Goal: Task Accomplishment & Management: Complete application form

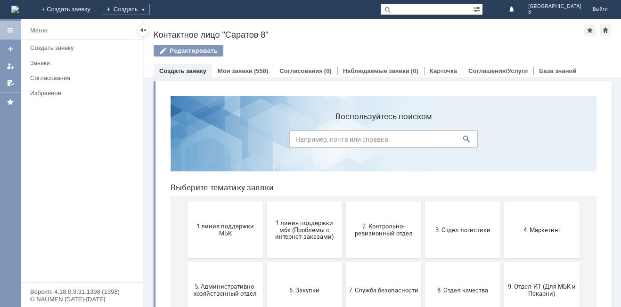
scroll to position [47, 0]
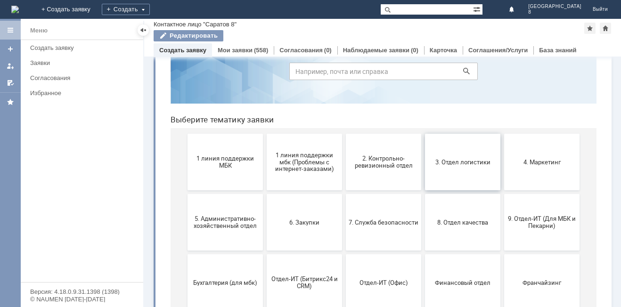
click at [480, 171] on button "3. Отдел логистики" at bounding box center [462, 162] width 75 height 57
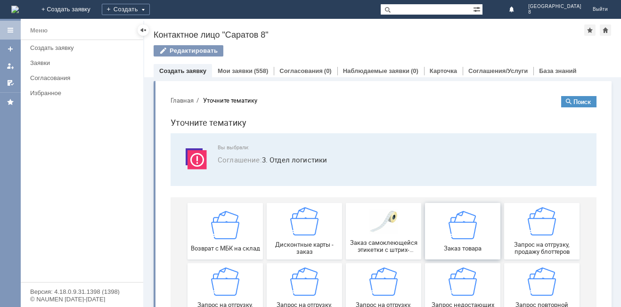
scroll to position [94, 0]
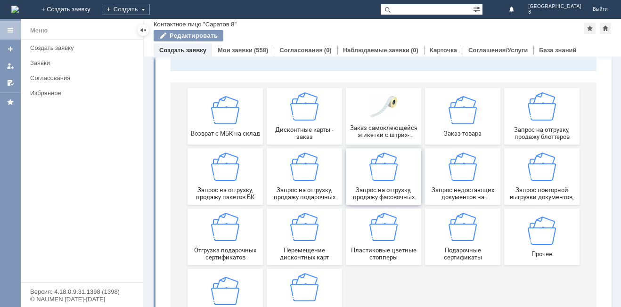
click at [381, 170] on img at bounding box center [383, 167] width 28 height 28
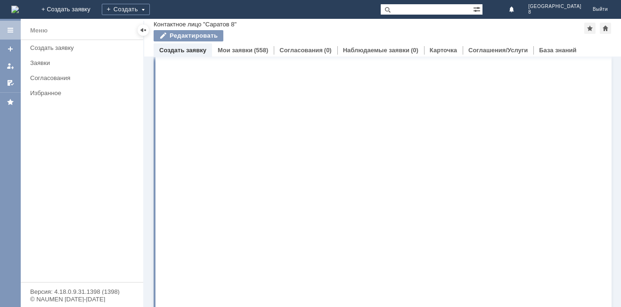
scroll to position [0, 0]
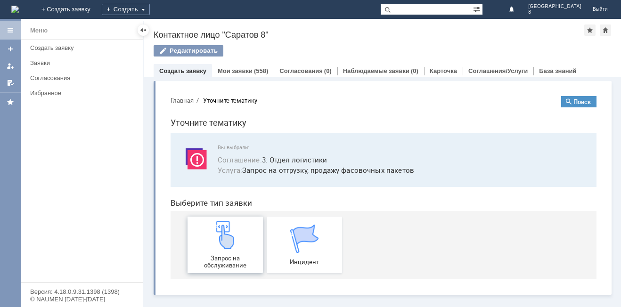
click at [228, 248] on img at bounding box center [225, 235] width 28 height 28
click at [230, 69] on link "Мои заявки" at bounding box center [235, 70] width 35 height 7
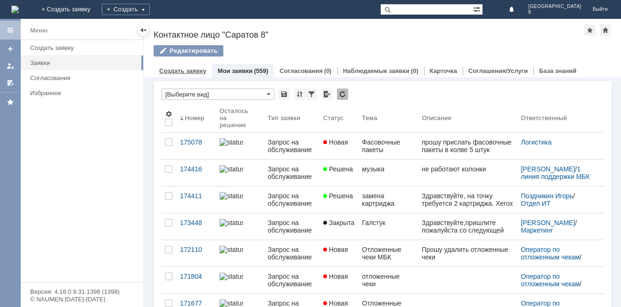
click at [193, 73] on link "Создать заявку" at bounding box center [182, 70] width 47 height 7
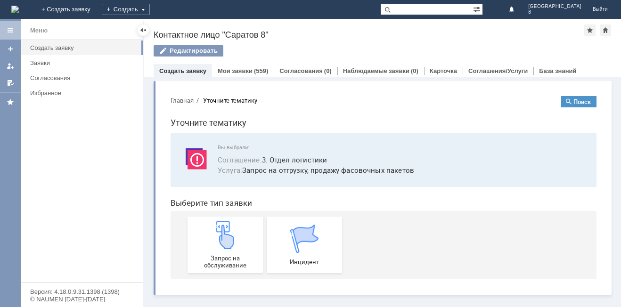
click at [186, 70] on link "Создать заявку" at bounding box center [182, 70] width 47 height 7
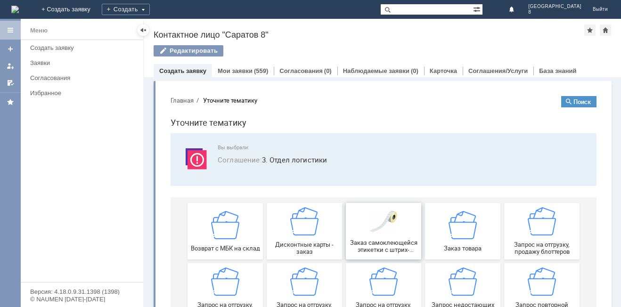
scroll to position [47, 0]
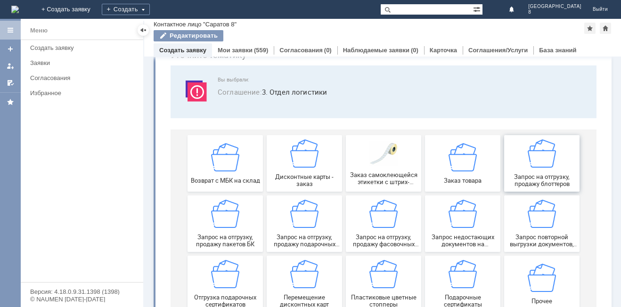
click at [534, 159] on img at bounding box center [542, 153] width 28 height 28
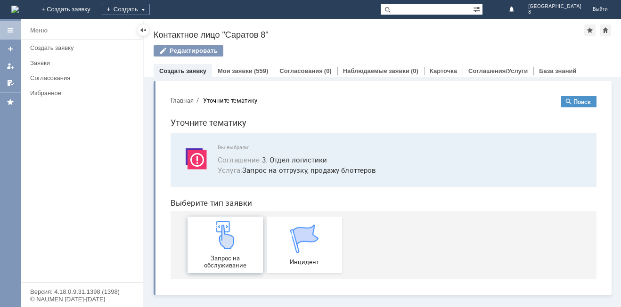
click at [236, 235] on img at bounding box center [225, 235] width 28 height 28
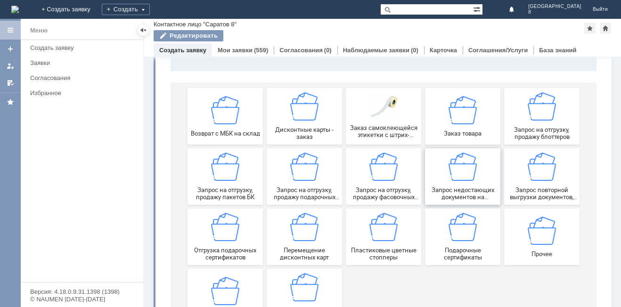
scroll to position [139, 0]
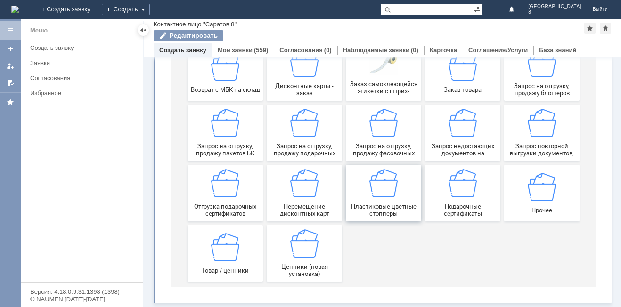
click at [383, 186] on img at bounding box center [383, 183] width 28 height 28
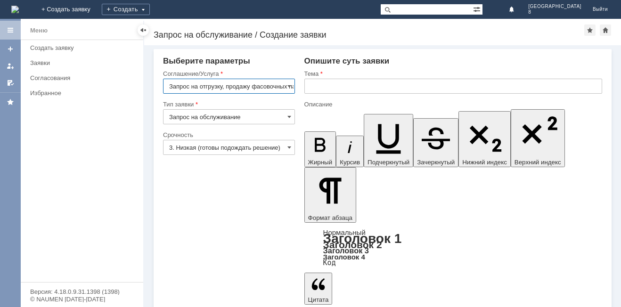
click at [332, 81] on input "text" at bounding box center [453, 86] width 298 height 15
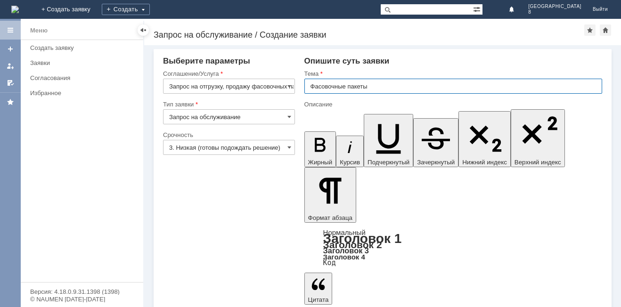
type input "Фасовочные пакеты"
click at [341, 89] on input "text" at bounding box center [453, 86] width 298 height 15
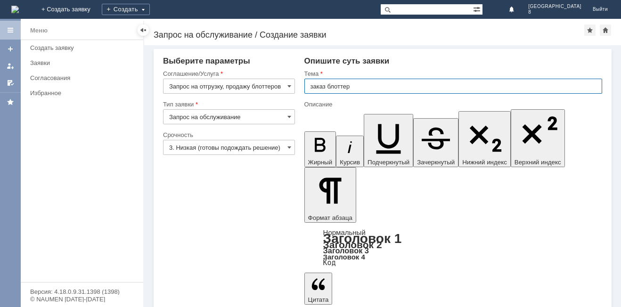
type input "заказ блоттер"
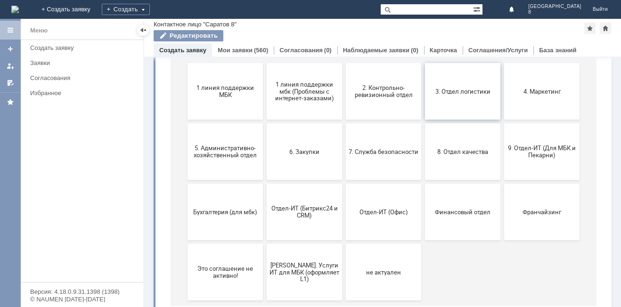
scroll to position [137, 0]
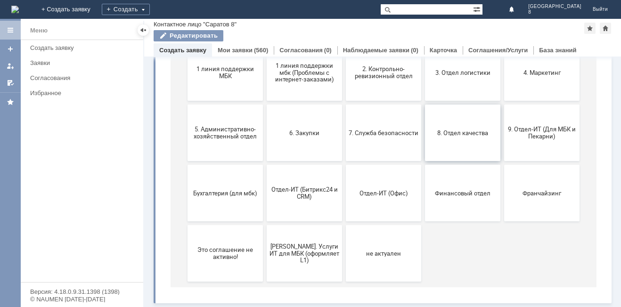
click at [467, 131] on span "8. Отдел качества" at bounding box center [463, 132] width 70 height 7
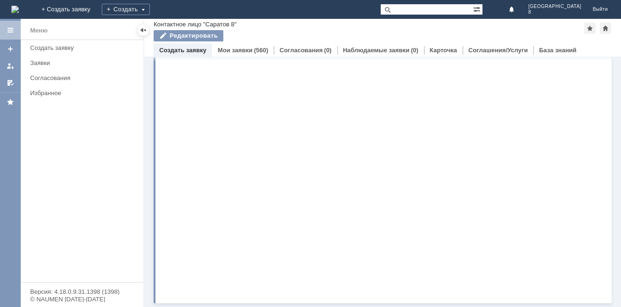
scroll to position [0, 0]
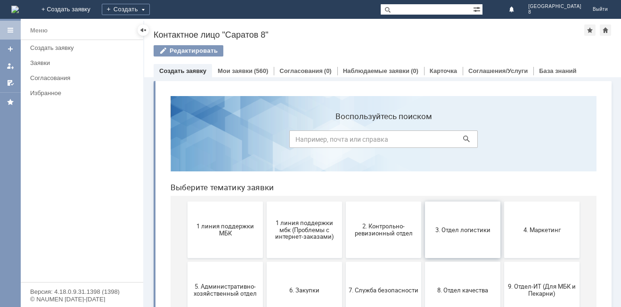
click at [459, 226] on span "3. Отдел логистики" at bounding box center [463, 229] width 70 height 7
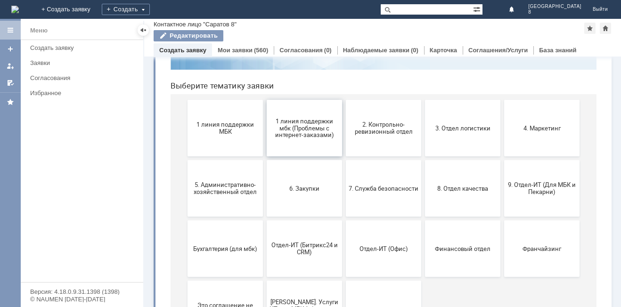
scroll to position [94, 0]
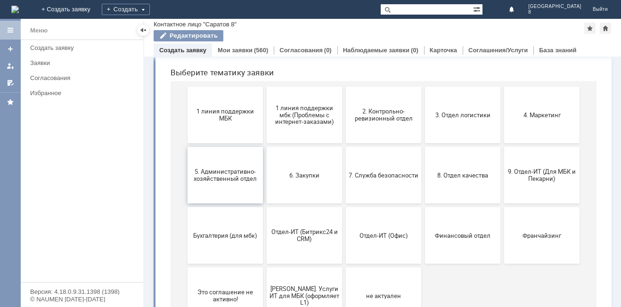
click at [223, 174] on span "5. Административно-хозяйственный отдел" at bounding box center [225, 175] width 70 height 14
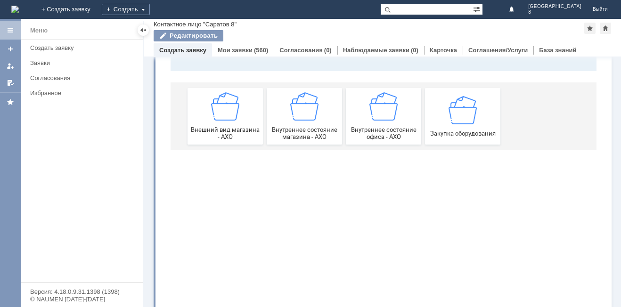
scroll to position [0, 0]
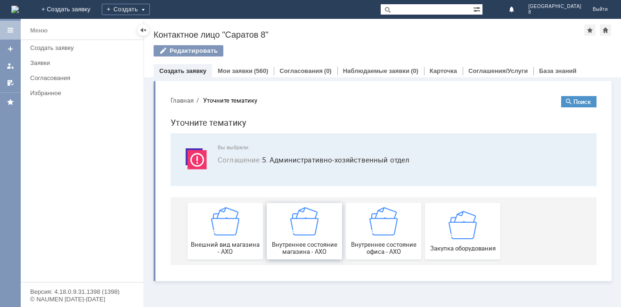
click at [293, 222] on img at bounding box center [304, 221] width 28 height 28
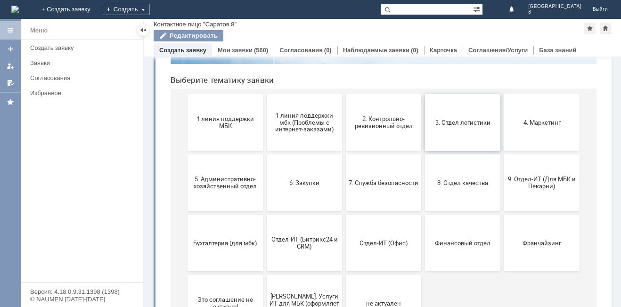
scroll to position [94, 0]
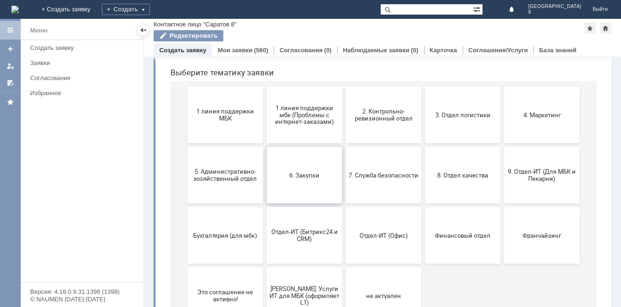
click at [295, 170] on button "6. Закупки" at bounding box center [304, 175] width 75 height 57
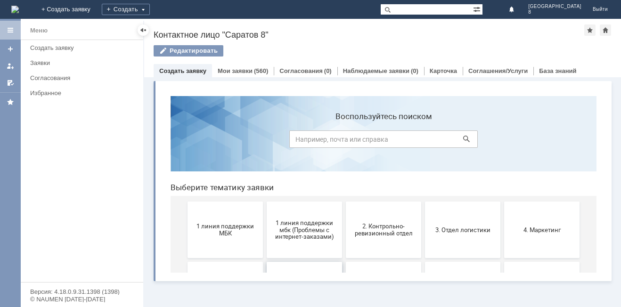
scroll to position [0, 0]
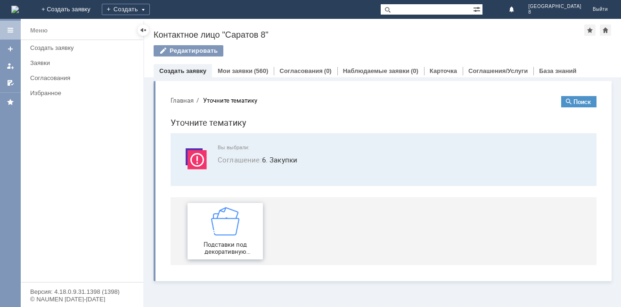
drag, startPoint x: 233, startPoint y: 228, endPoint x: 396, endPoint y: 317, distance: 185.3
click at [233, 228] on img at bounding box center [225, 221] width 28 height 28
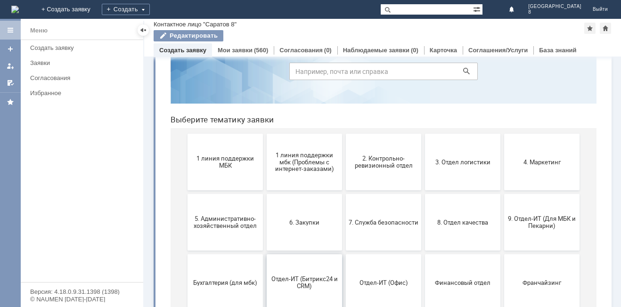
scroll to position [94, 0]
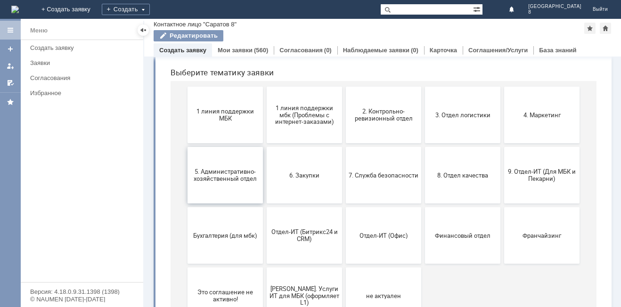
click at [225, 175] on span "5. Административно-хозяйственный отдел" at bounding box center [225, 175] width 70 height 14
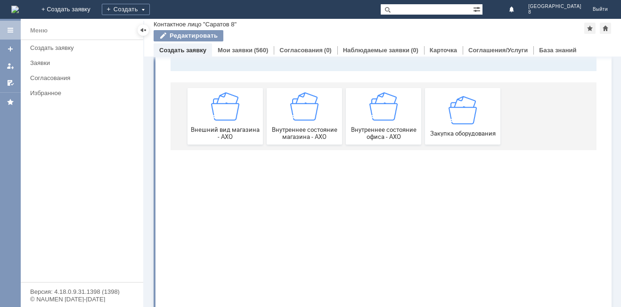
scroll to position [0, 0]
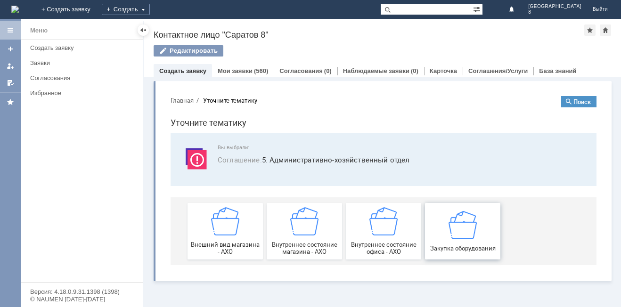
click at [465, 232] on img at bounding box center [462, 225] width 28 height 28
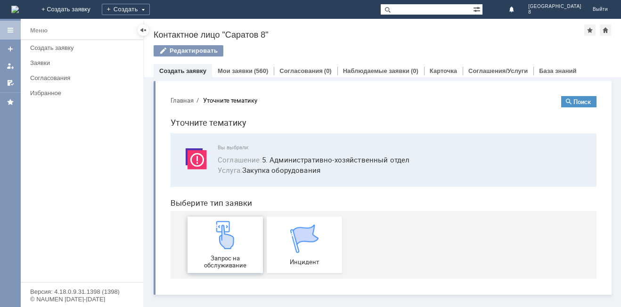
click at [222, 239] on img at bounding box center [225, 235] width 28 height 28
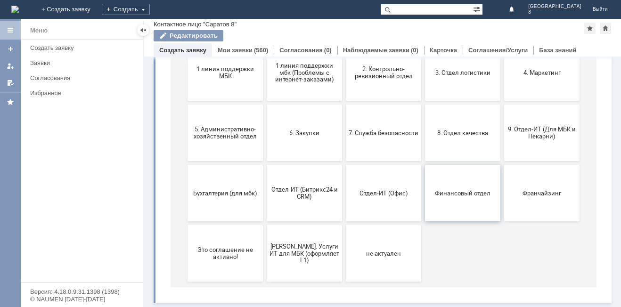
scroll to position [90, 0]
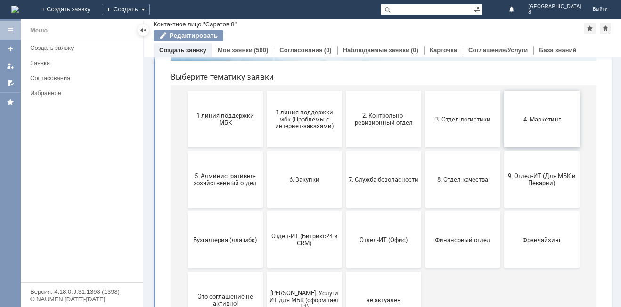
click at [546, 118] on span "4. Маркетинг" at bounding box center [542, 118] width 70 height 7
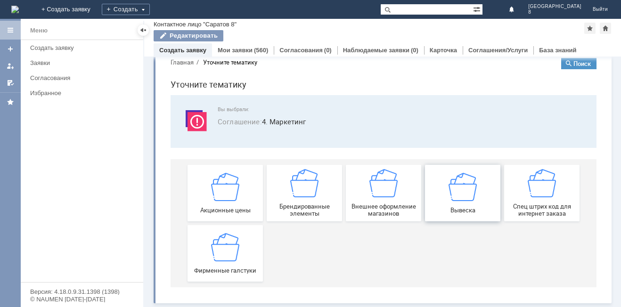
scroll to position [18, 0]
click at [212, 258] on img at bounding box center [225, 247] width 28 height 28
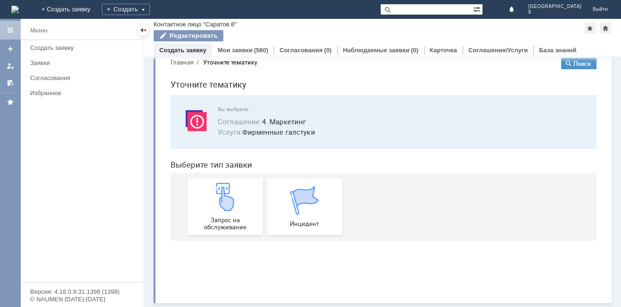
scroll to position [0, 0]
